Goal: Transaction & Acquisition: Purchase product/service

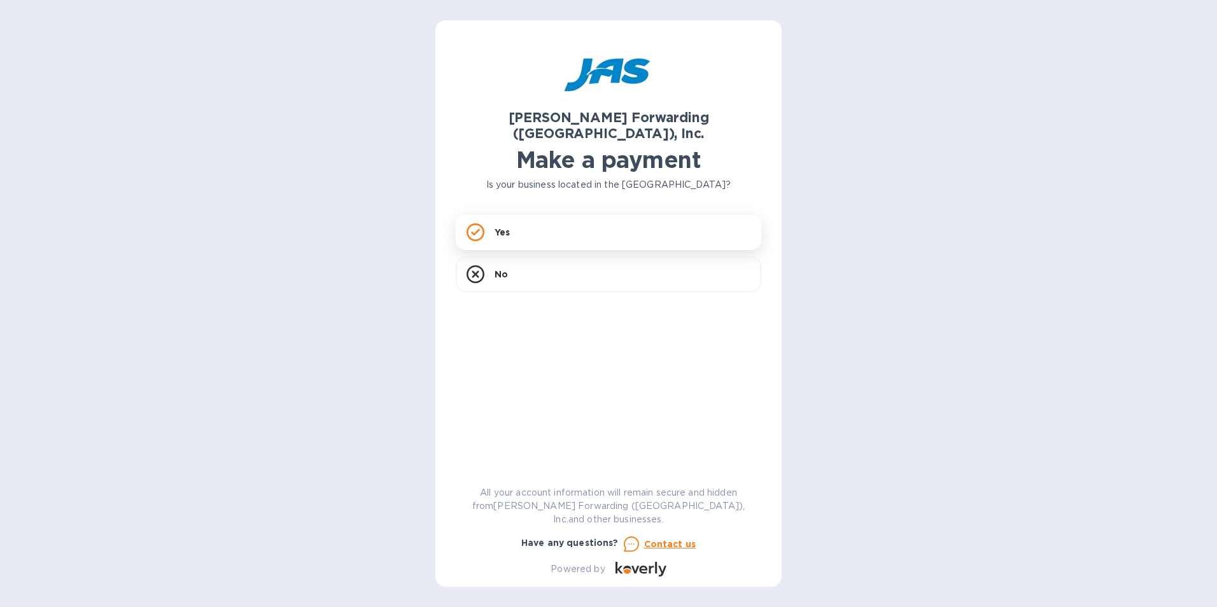
click at [533, 223] on div "Yes" at bounding box center [609, 233] width 306 height 36
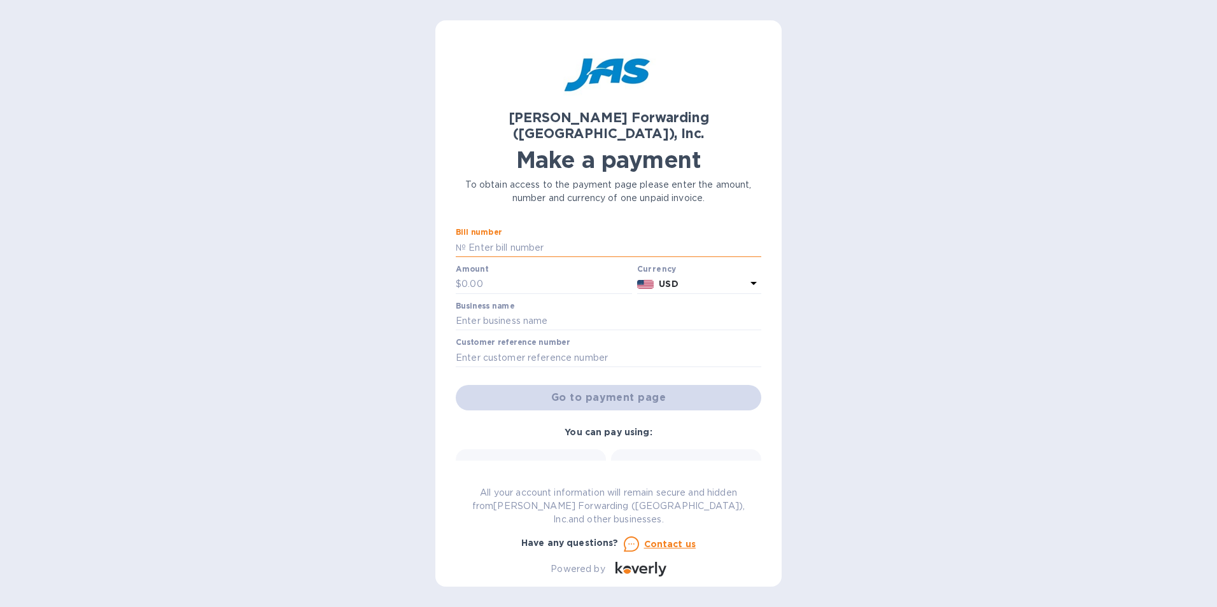
click at [532, 238] on input "text" at bounding box center [613, 247] width 295 height 19
click at [518, 238] on input "text" at bounding box center [613, 247] width 295 height 19
click at [510, 238] on input "text" at bounding box center [613, 247] width 295 height 19
click at [523, 238] on input "text" at bounding box center [613, 247] width 295 height 19
type input "nyc503280115"
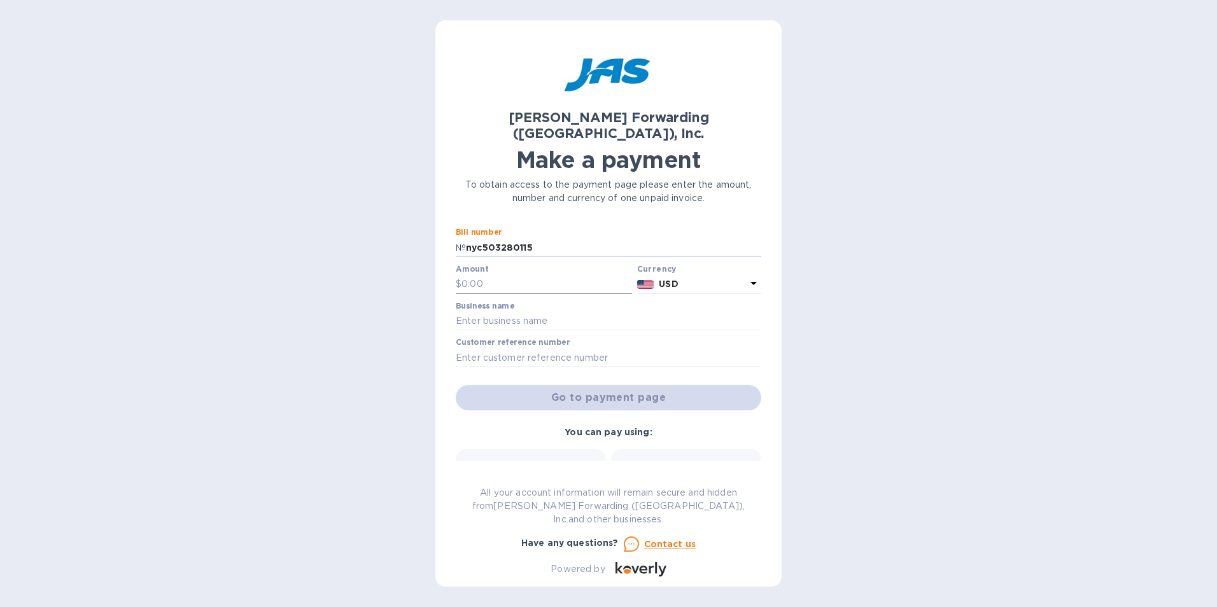
click at [463, 275] on input "text" at bounding box center [547, 284] width 171 height 19
type input "1,430.00"
click at [539, 312] on input "text" at bounding box center [609, 321] width 306 height 19
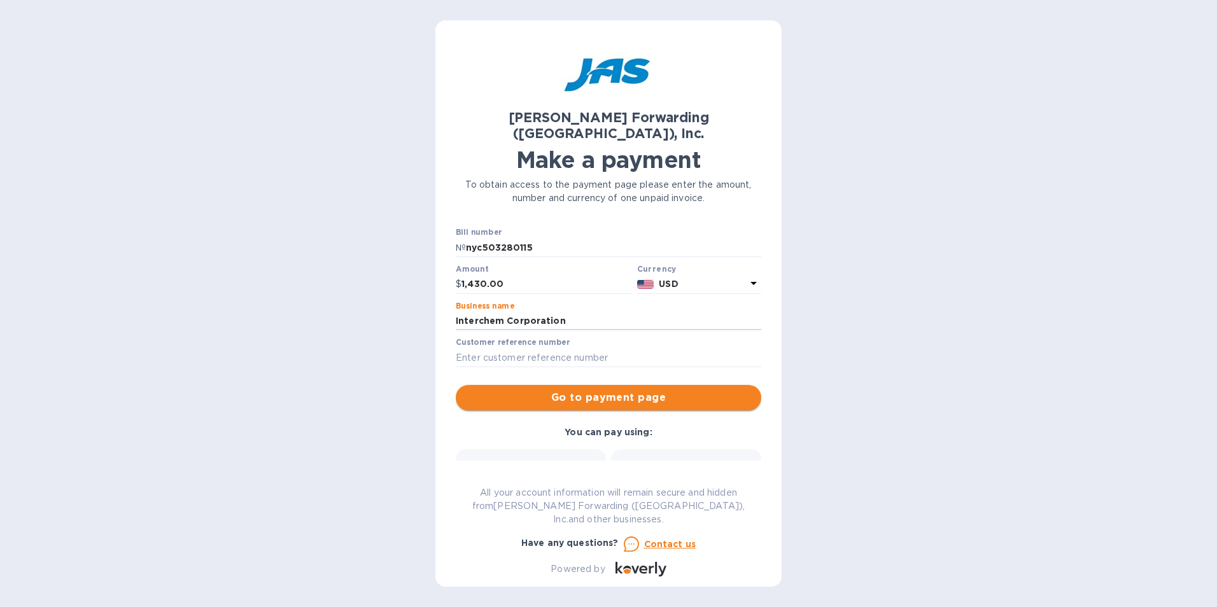
type input "Interchem Corporation"
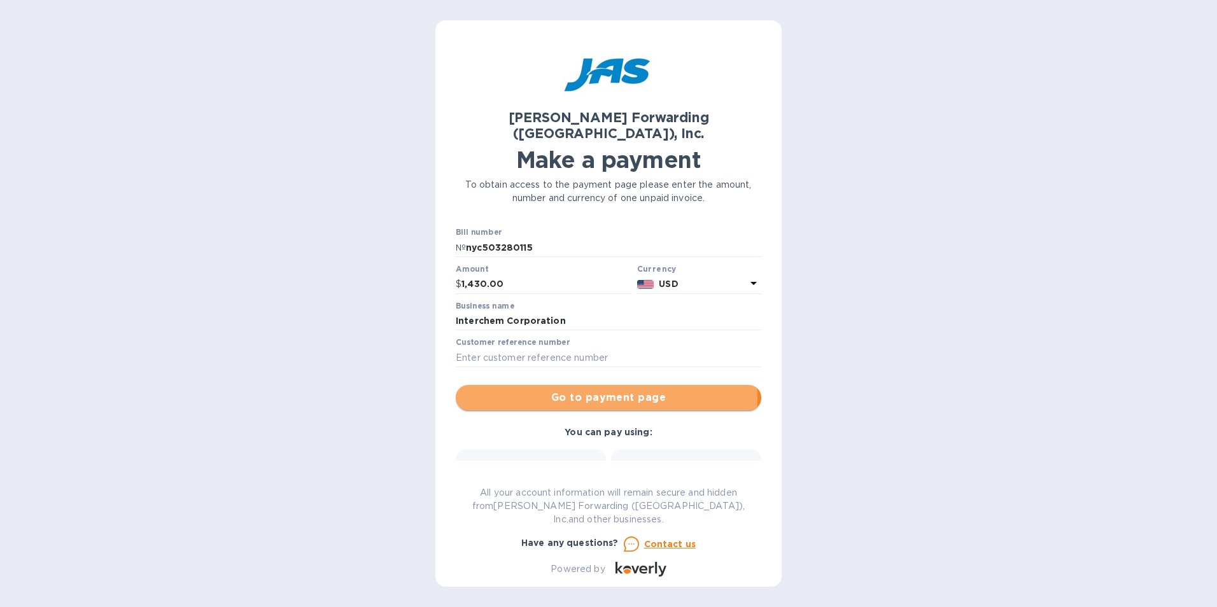
click at [596, 390] on span "Go to payment page" at bounding box center [608, 397] width 285 height 15
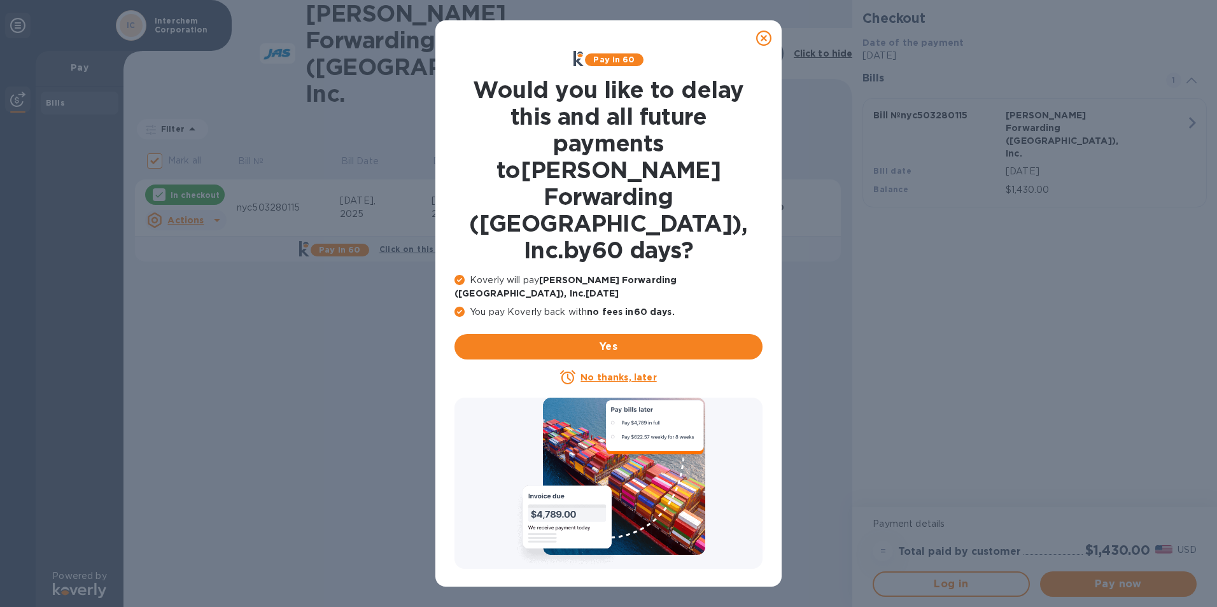
click at [770, 36] on icon at bounding box center [763, 38] width 15 height 15
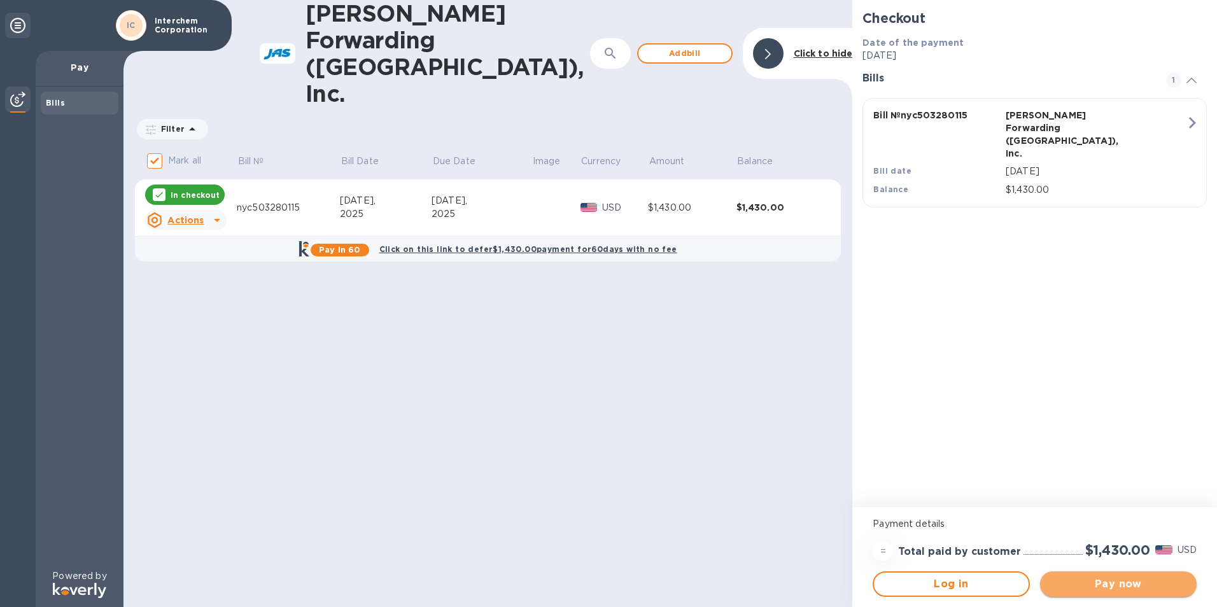
click at [1125, 581] on span "Pay now" at bounding box center [1118, 584] width 136 height 15
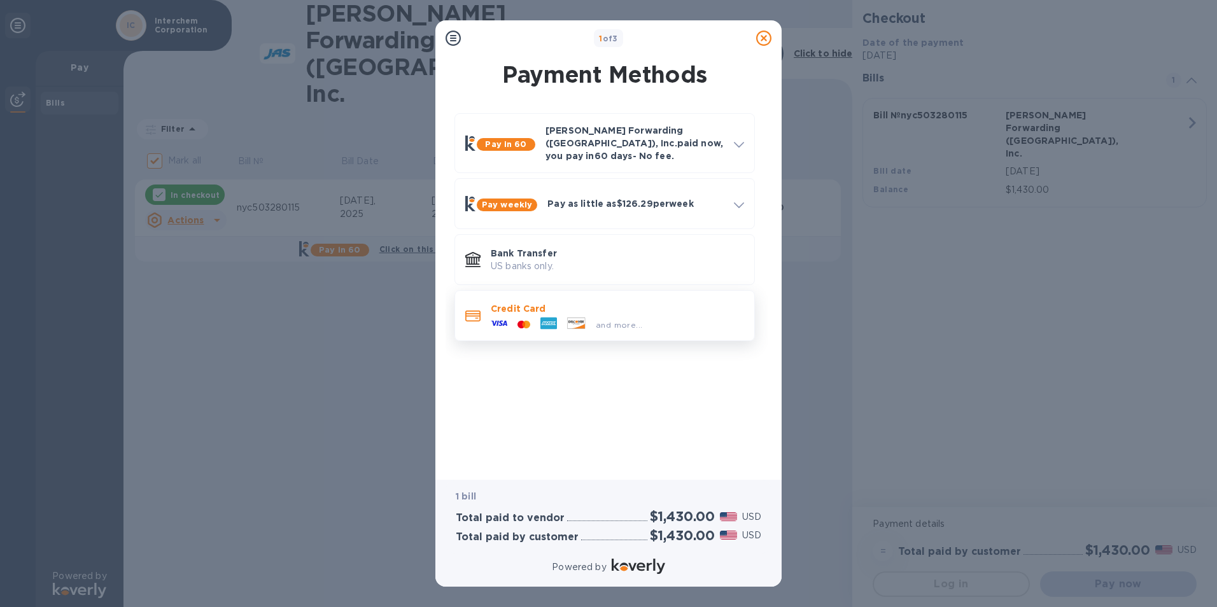
click at [574, 302] on p "Credit Card" at bounding box center [617, 308] width 253 height 13
